Goal: Information Seeking & Learning: Find specific fact

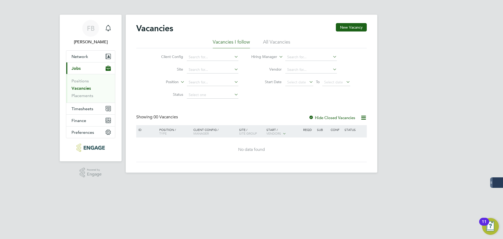
click at [272, 40] on li "All Vacancies" at bounding box center [276, 43] width 27 height 9
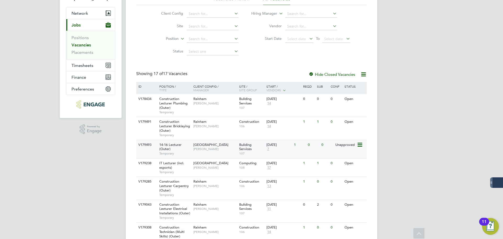
scroll to position [52, 0]
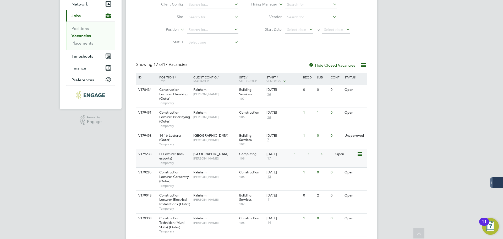
click at [272, 154] on icon at bounding box center [359, 154] width 5 height 6
click at [272, 166] on li "View Details" at bounding box center [347, 165] width 30 height 7
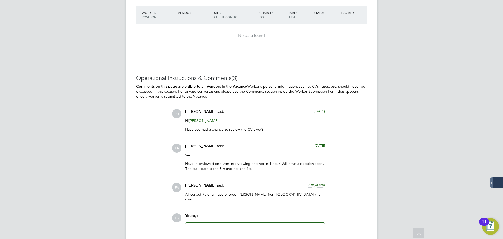
scroll to position [545, 0]
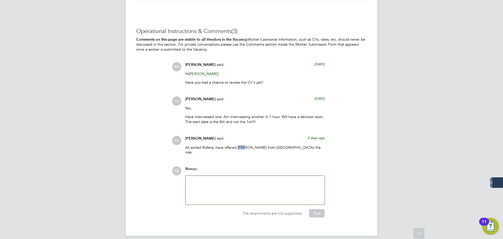
drag, startPoint x: 237, startPoint y: 146, endPoint x: 243, endPoint y: 146, distance: 5.8
click at [243, 146] on p "All sorted Rufena, have offered Saji from Omnia the role." at bounding box center [255, 149] width 140 height 9
copy p "Saji"
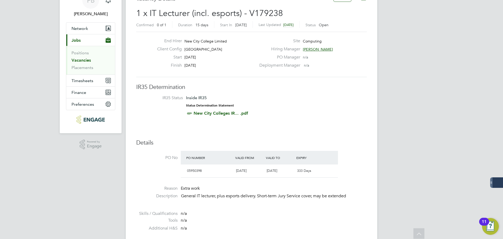
scroll to position [0, 0]
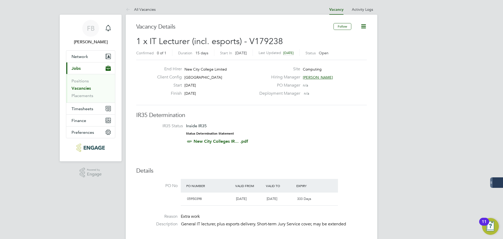
click at [83, 88] on link "Vacancies" at bounding box center [81, 88] width 19 height 5
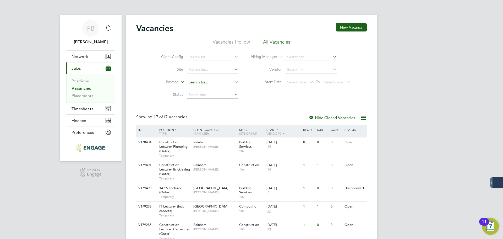
click at [217, 84] on input at bounding box center [213, 82] width 52 height 7
click at [232, 94] on input at bounding box center [213, 94] width 52 height 7
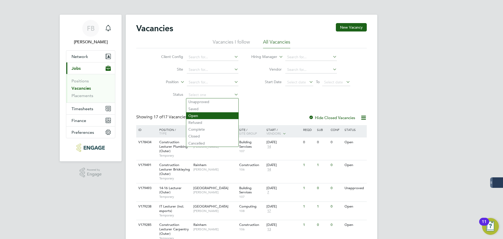
click at [210, 114] on li "Open" at bounding box center [212, 115] width 52 height 7
type input "Open"
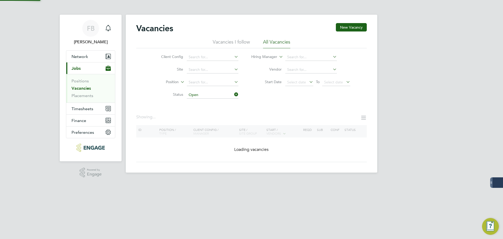
click at [285, 103] on div "Vacancies New Vacancy Vacancies I follow All Vacancies Client Config Site Posit…" at bounding box center [251, 92] width 230 height 139
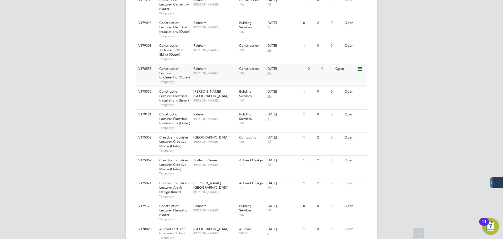
scroll to position [210, 0]
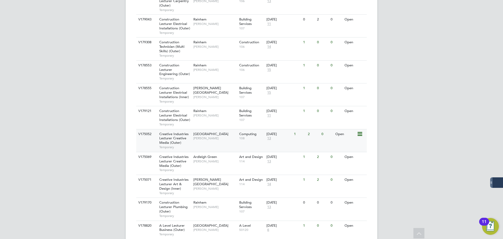
click at [360, 134] on icon at bounding box center [359, 134] width 5 height 6
click at [345, 143] on li "View Details" at bounding box center [347, 145] width 30 height 7
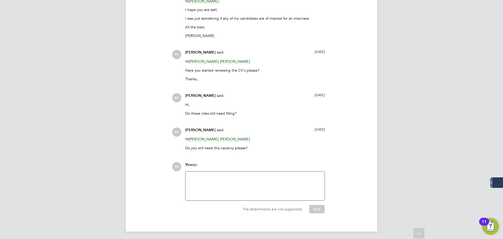
scroll to position [1322, 0]
click at [202, 135] on div "Rufena Haque said: 3 days ago" at bounding box center [255, 131] width 140 height 9
click at [204, 137] on span "[PERSON_NAME]" at bounding box center [204, 138] width 30 height 5
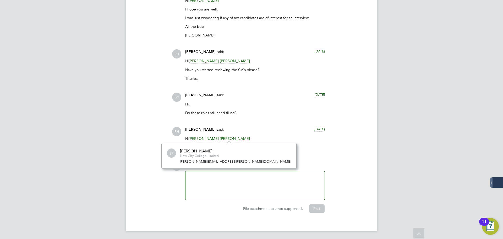
scroll to position [25, 79]
drag, startPoint x: 231, startPoint y: 163, endPoint x: 175, endPoint y: 163, distance: 56.1
click at [175, 163] on div "SP Stuart Phillips New City College Limited stuart.phillips@ncclondon.ac.uk" at bounding box center [229, 155] width 124 height 16
copy link "stuart.phillips@ncclondon.ac.uk"
drag, startPoint x: 265, startPoint y: 127, endPoint x: 281, endPoint y: 123, distance: 16.3
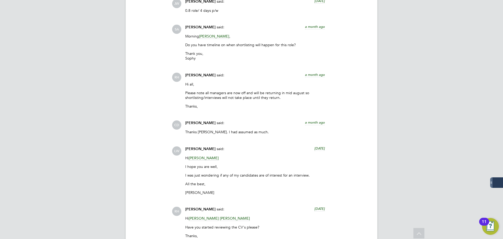
click at [364, 104] on div "RH Rufena Haque said: a month ago Hi all, Please note all managers are now off …" at bounding box center [269, 93] width 195 height 40
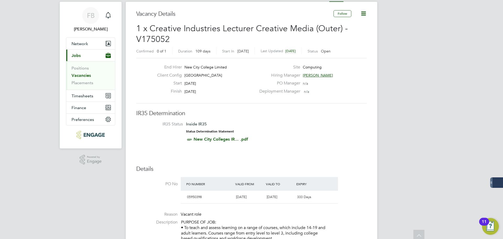
scroll to position [0, 0]
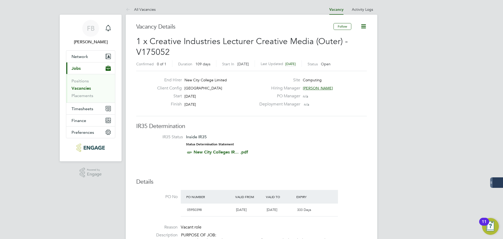
click at [320, 88] on span "Stuart Phillips" at bounding box center [318, 88] width 30 height 5
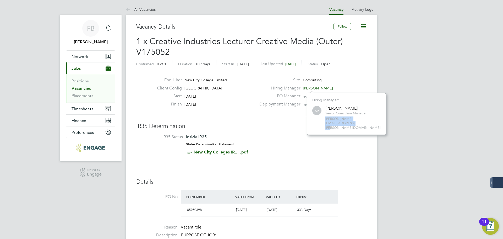
drag, startPoint x: 375, startPoint y: 119, endPoint x: 326, endPoint y: 122, distance: 49.3
click at [326, 122] on div "Hiring Manager: SP Stuart Phillips Senior Curriculum Manager stuart.phillips@nc…" at bounding box center [346, 114] width 79 height 42
copy span "stuart.phillips@ncclondon.ac.uk"
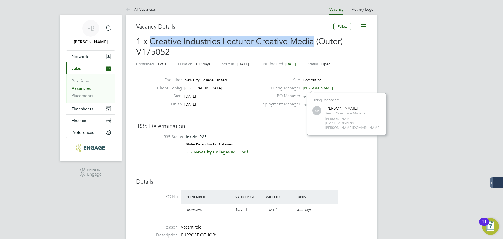
drag, startPoint x: 150, startPoint y: 41, endPoint x: 310, endPoint y: 38, distance: 160.6
click at [310, 38] on span "1 x Creative Industries Lecturer Creative Media (Outer) - V175052" at bounding box center [242, 46] width 212 height 21
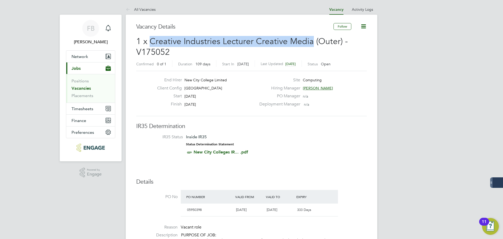
copy span "Creative Industries Lecturer Creative Media"
click at [85, 80] on link "Positions" at bounding box center [80, 80] width 17 height 5
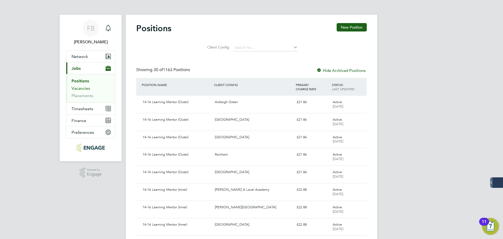
click at [76, 86] on link "Vacancies" at bounding box center [81, 88] width 19 height 5
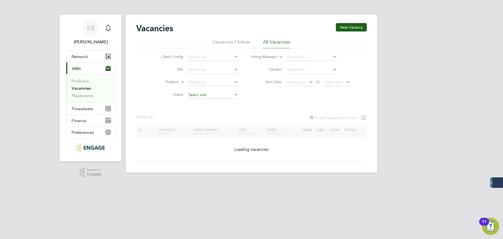
click at [224, 97] on input at bounding box center [213, 94] width 52 height 7
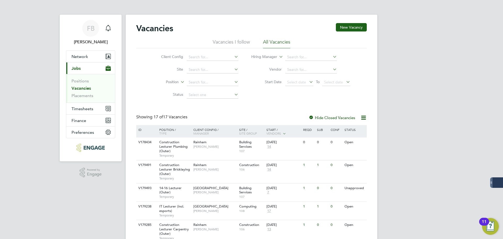
click at [215, 118] on li "Open" at bounding box center [212, 115] width 52 height 7
type input "Open"
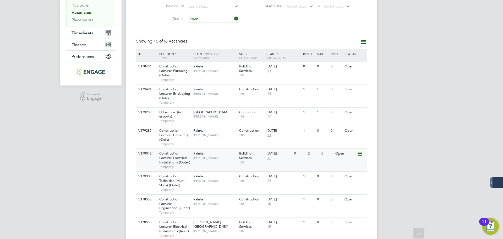
scroll to position [131, 0]
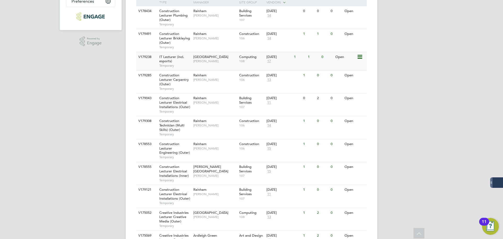
click at [355, 55] on div "Open" at bounding box center [345, 57] width 23 height 10
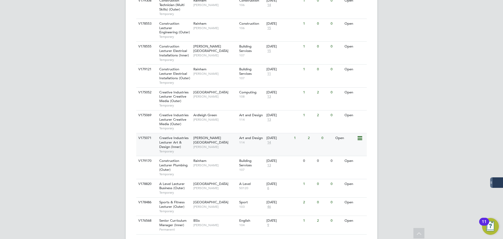
scroll to position [266, 0]
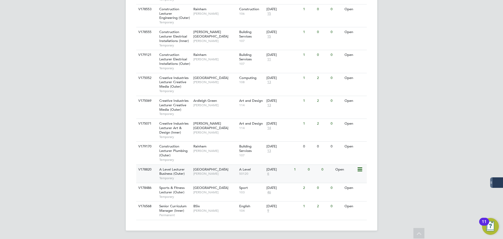
click at [360, 168] on icon at bounding box center [359, 169] width 5 height 6
click at [348, 181] on li "View Details" at bounding box center [347, 181] width 30 height 7
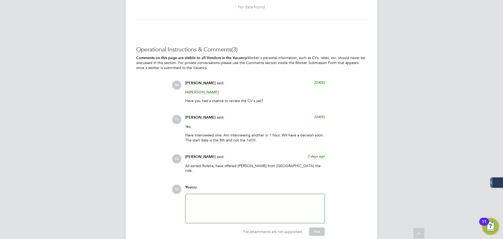
scroll to position [545, 0]
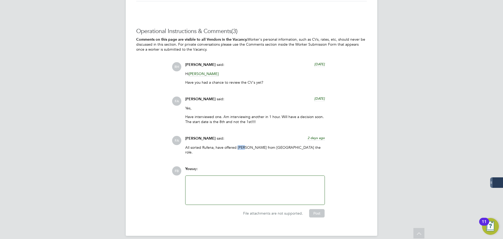
drag, startPoint x: 237, startPoint y: 146, endPoint x: 243, endPoint y: 147, distance: 5.2
click at [243, 147] on p "All sorted Rufena, have offered Saji from Omnia the role." at bounding box center [255, 149] width 140 height 9
copy p "Saji"
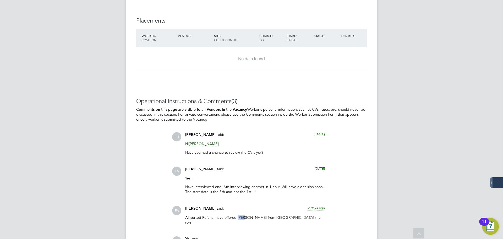
scroll to position [466, 0]
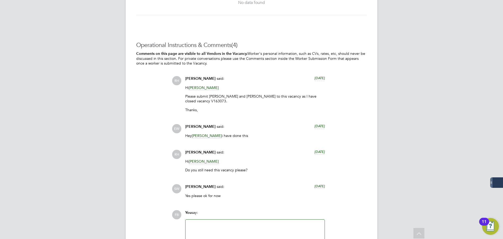
scroll to position [1106, 0]
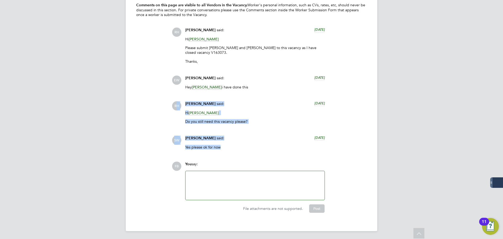
drag, startPoint x: 229, startPoint y: 145, endPoint x: 199, endPoint y: 116, distance: 41.3
click at [178, 109] on div "[PERSON_NAME] said: [DATE] Hi [PERSON_NAME] Please submit [PERSON_NAME] and [PE…" at bounding box center [269, 91] width 195 height 126
click at [263, 143] on div "[PERSON_NAME] said: [DATE]" at bounding box center [255, 139] width 140 height 9
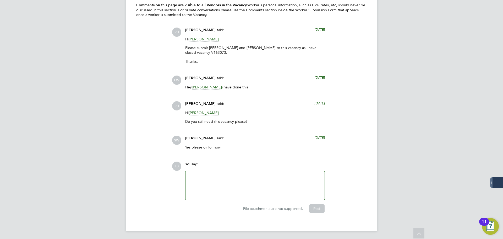
click at [346, 158] on div "Operational Instructions & Comments (4) Comments on this page are visible to al…" at bounding box center [251, 102] width 230 height 219
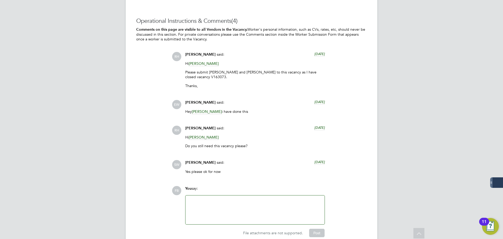
scroll to position [1054, 0]
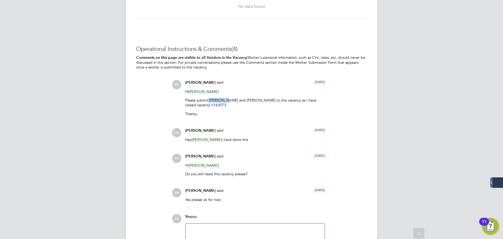
drag, startPoint x: 208, startPoint y: 102, endPoint x: 227, endPoint y: 101, distance: 19.1
click at [227, 101] on p "Please submit [PERSON_NAME] and [PERSON_NAME] to this vacancy as I have closed …" at bounding box center [255, 102] width 140 height 9
click at [223, 106] on p "Please submit [PERSON_NAME] and [PERSON_NAME] to this vacancy as I have closed …" at bounding box center [255, 102] width 140 height 9
drag, startPoint x: 209, startPoint y: 98, endPoint x: 230, endPoint y: 98, distance: 21.0
click at [230, 98] on p "Please submit [PERSON_NAME] and [PERSON_NAME] to this vacancy as I have closed …" at bounding box center [255, 102] width 140 height 9
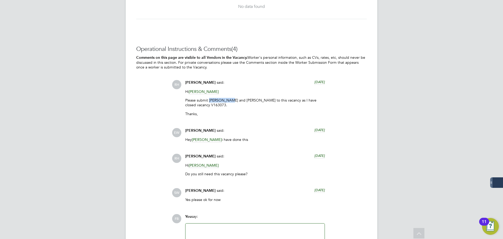
copy p "[PERSON_NAME]"
drag, startPoint x: 239, startPoint y: 98, endPoint x: 261, endPoint y: 100, distance: 21.5
click at [261, 100] on p "Please submit [PERSON_NAME] and [PERSON_NAME] to this vacancy as I have closed …" at bounding box center [255, 102] width 140 height 9
copy p "[PERSON_NAME]"
